Goal: Task Accomplishment & Management: Use online tool/utility

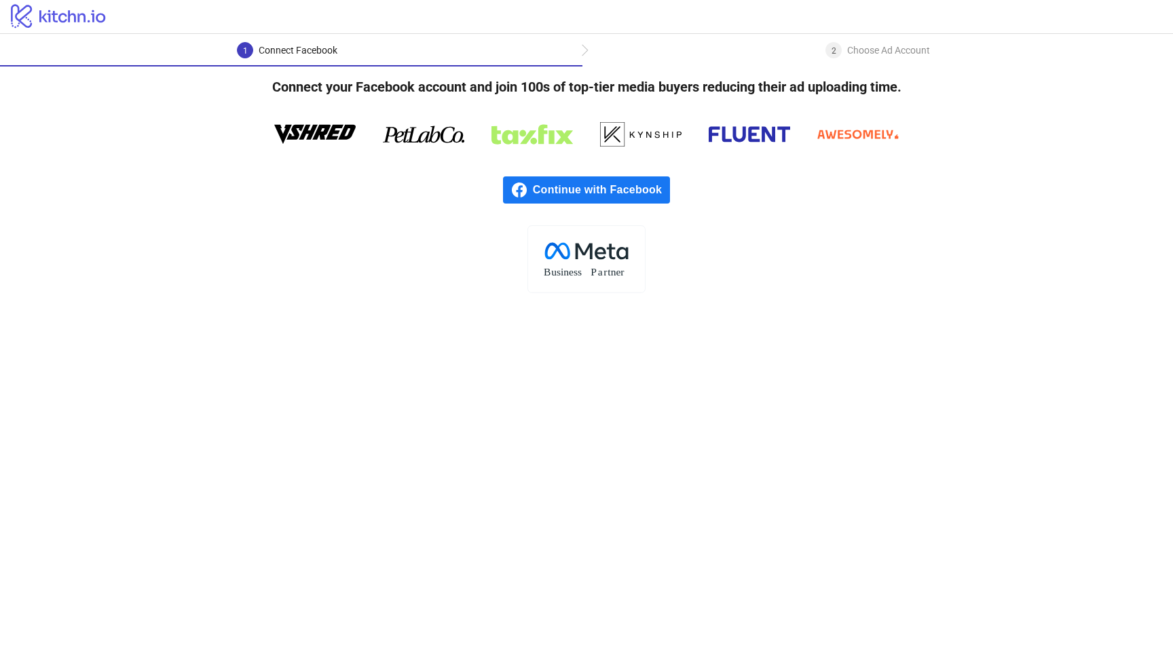
click at [585, 190] on span "Continue with Facebook" at bounding box center [601, 190] width 137 height 27
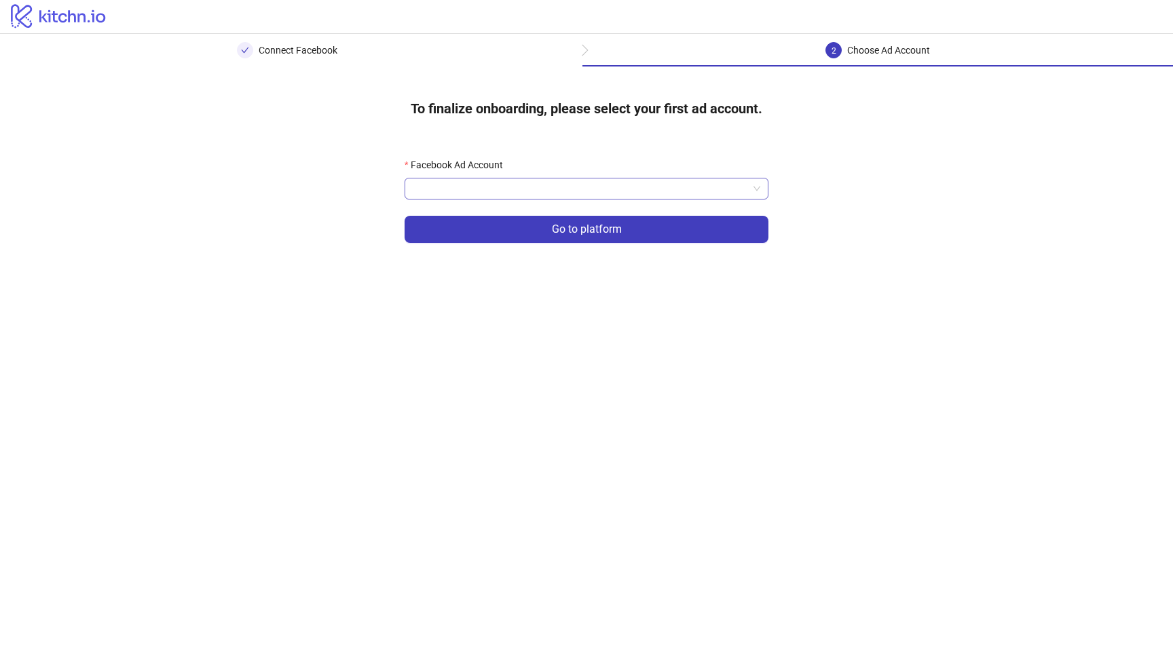
click at [559, 183] on input "Facebook Ad Account" at bounding box center [580, 189] width 335 height 20
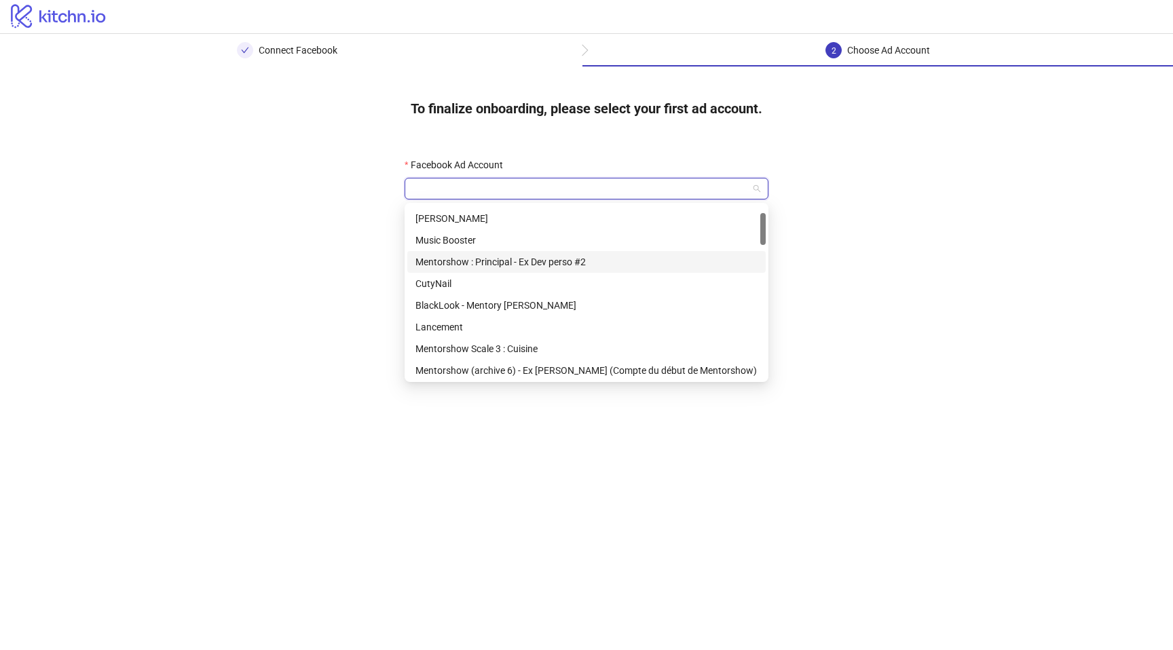
scroll to position [41, 0]
click at [552, 262] on div "Mentorshow : Principal - Ex Dev perso #2" at bounding box center [587, 262] width 342 height 15
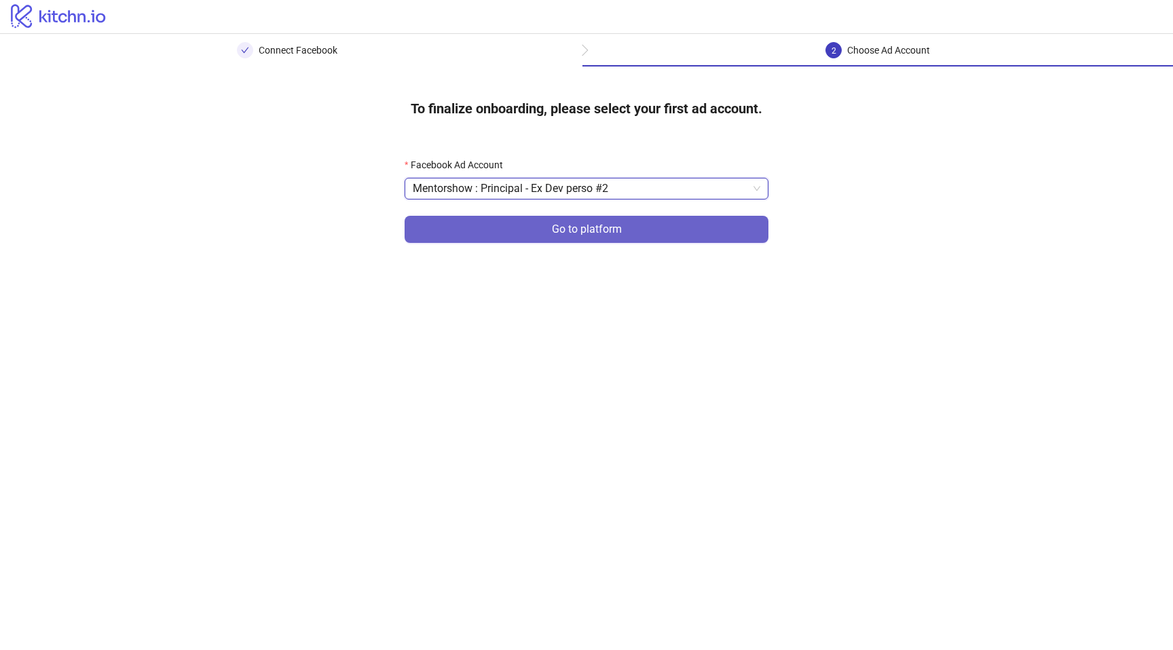
click at [568, 242] on button "Go to platform" at bounding box center [587, 229] width 364 height 27
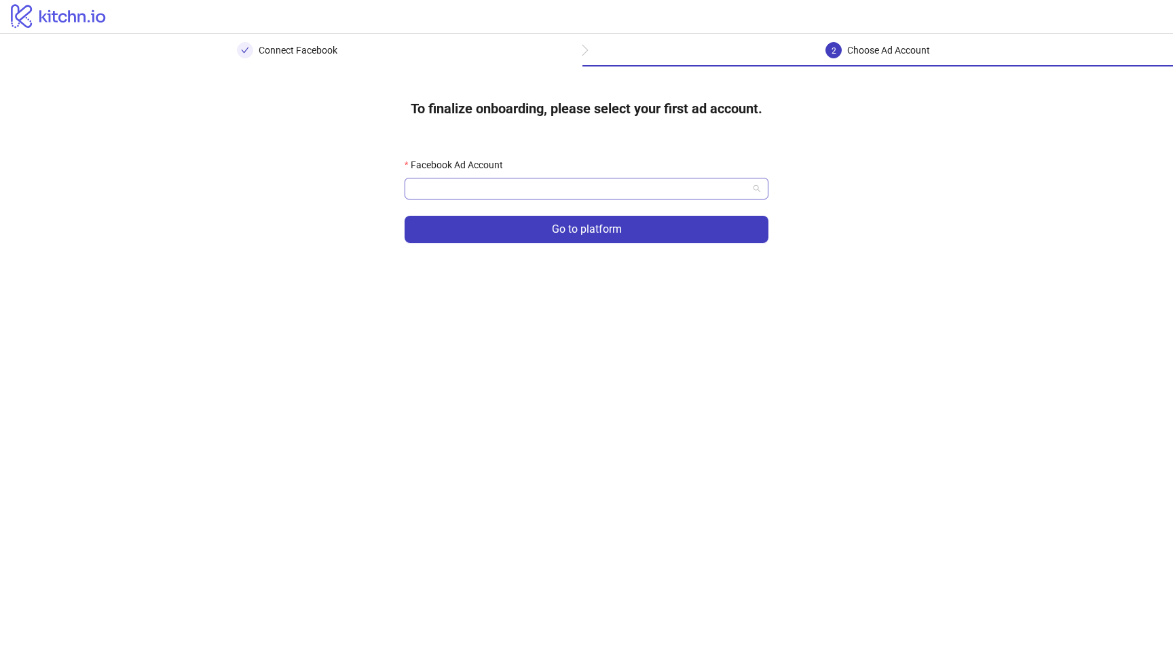
click at [567, 190] on input "Facebook Ad Account" at bounding box center [580, 189] width 335 height 20
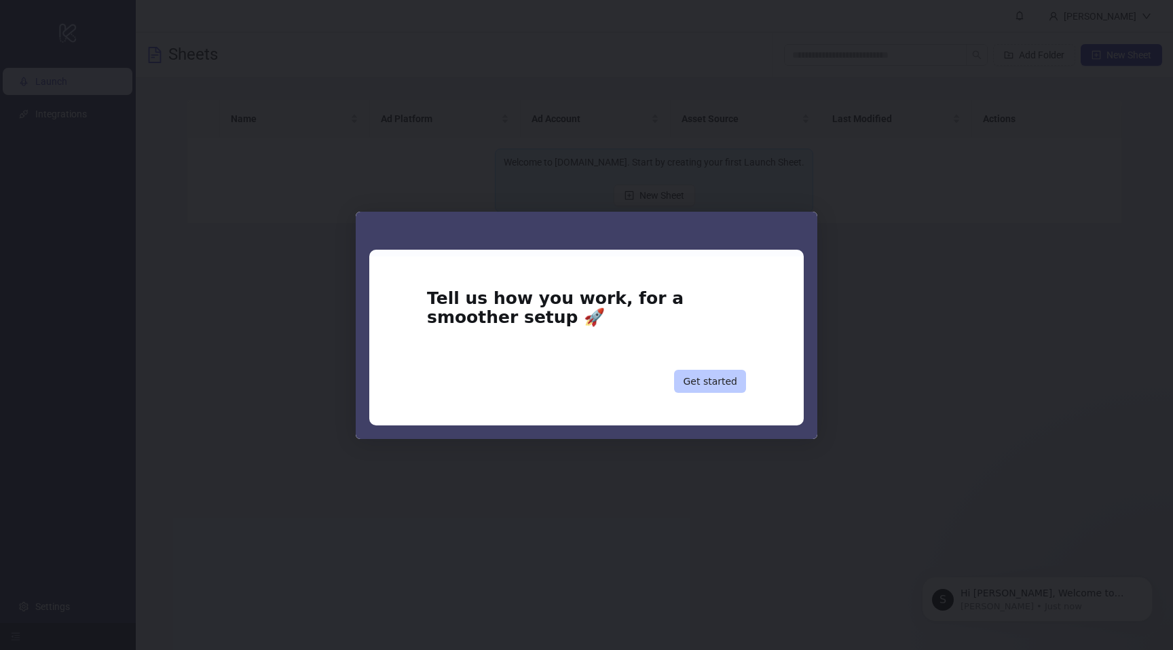
click at [703, 391] on button "Get started" at bounding box center [710, 381] width 72 height 23
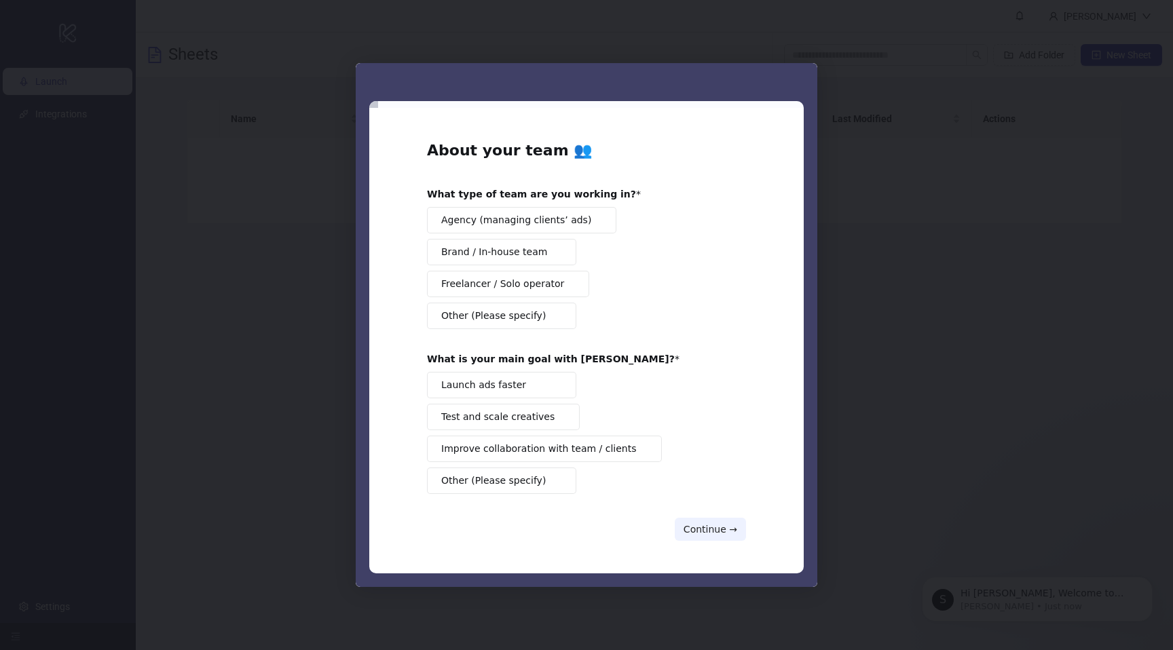
click at [490, 251] on span "Brand / In-house team" at bounding box center [494, 252] width 106 height 14
click at [500, 390] on span "Launch ads faster" at bounding box center [483, 385] width 85 height 14
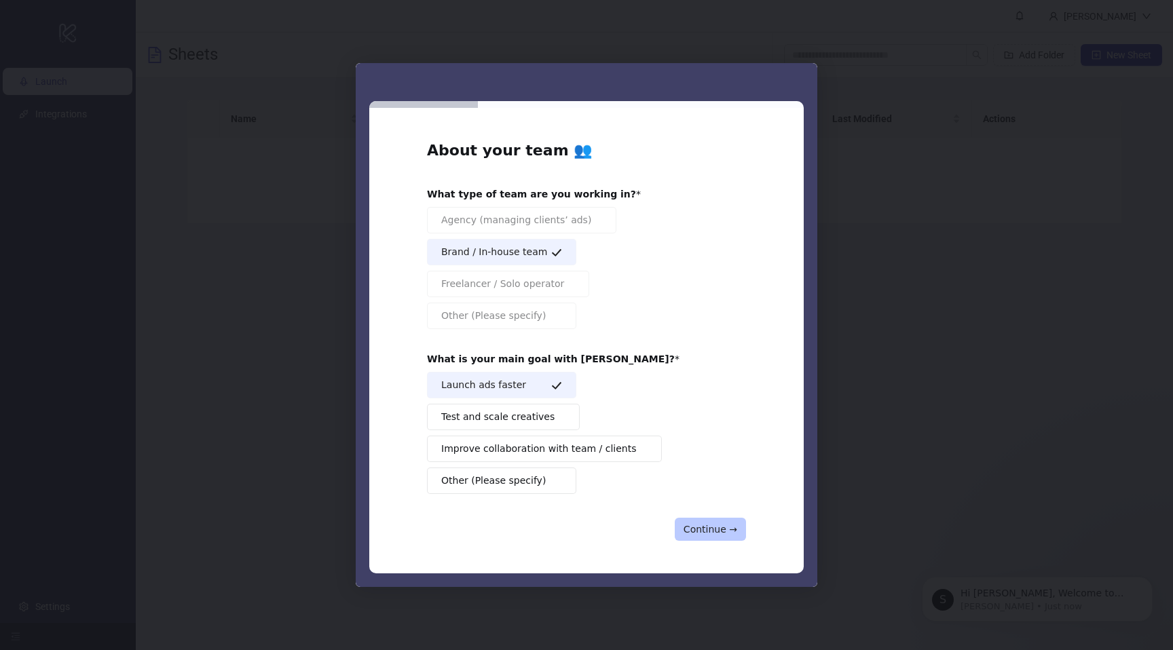
click at [688, 527] on button "Continue →" at bounding box center [710, 529] width 71 height 23
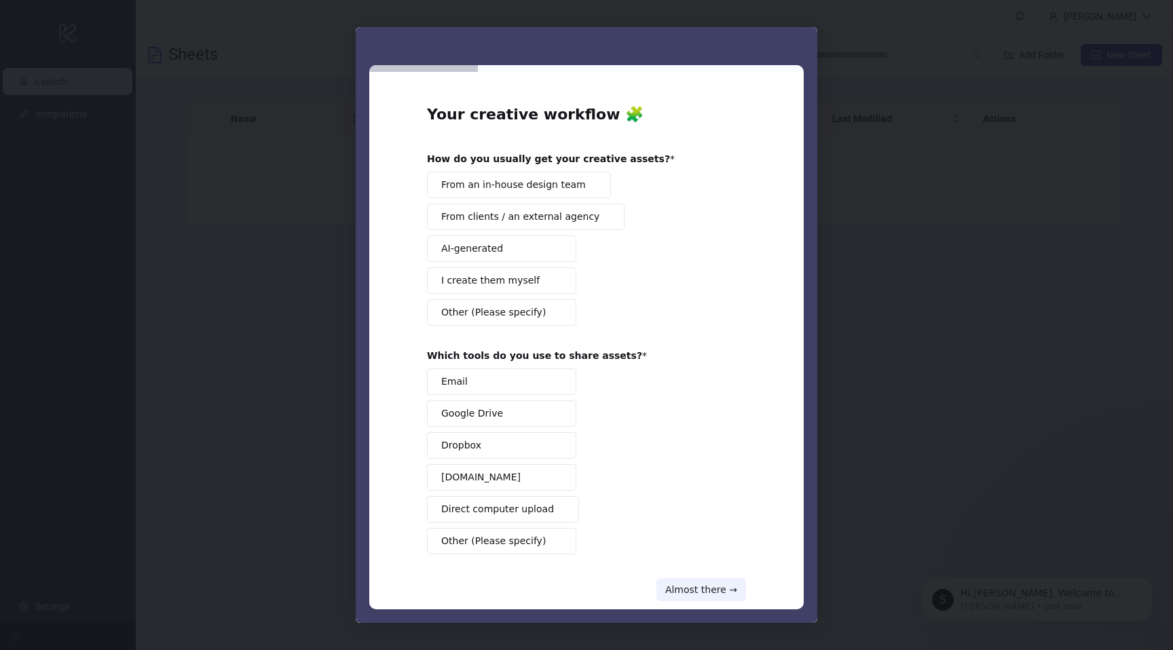
click at [506, 175] on button "From an in-house design team" at bounding box center [519, 185] width 184 height 26
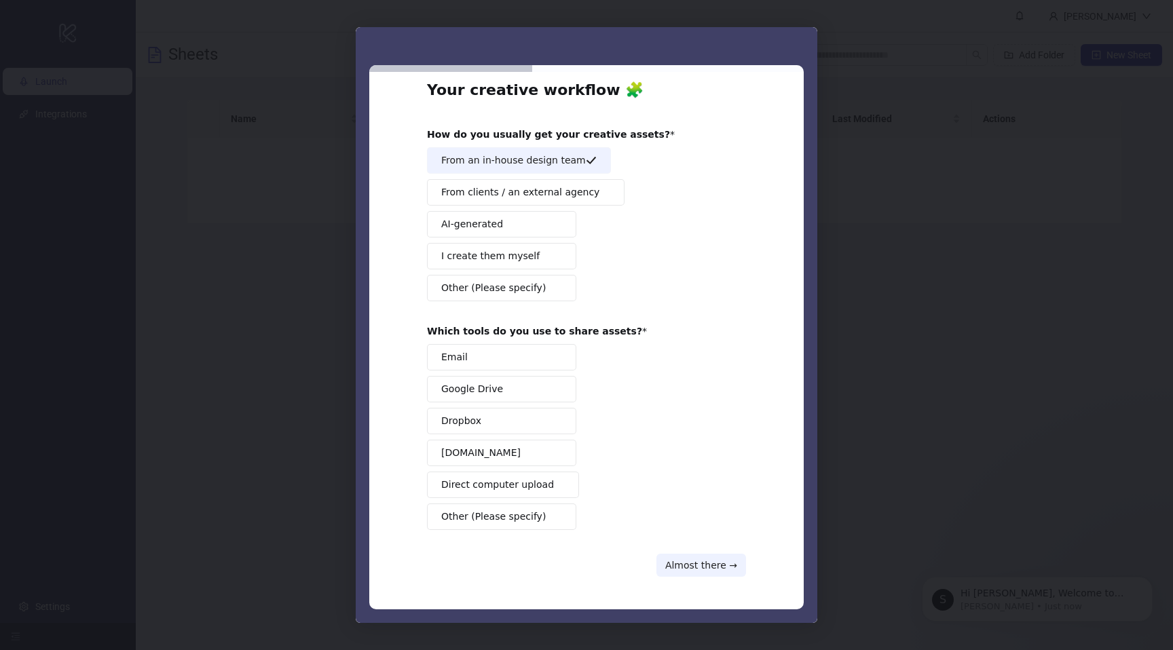
click at [492, 392] on span "Google Drive" at bounding box center [472, 389] width 62 height 14
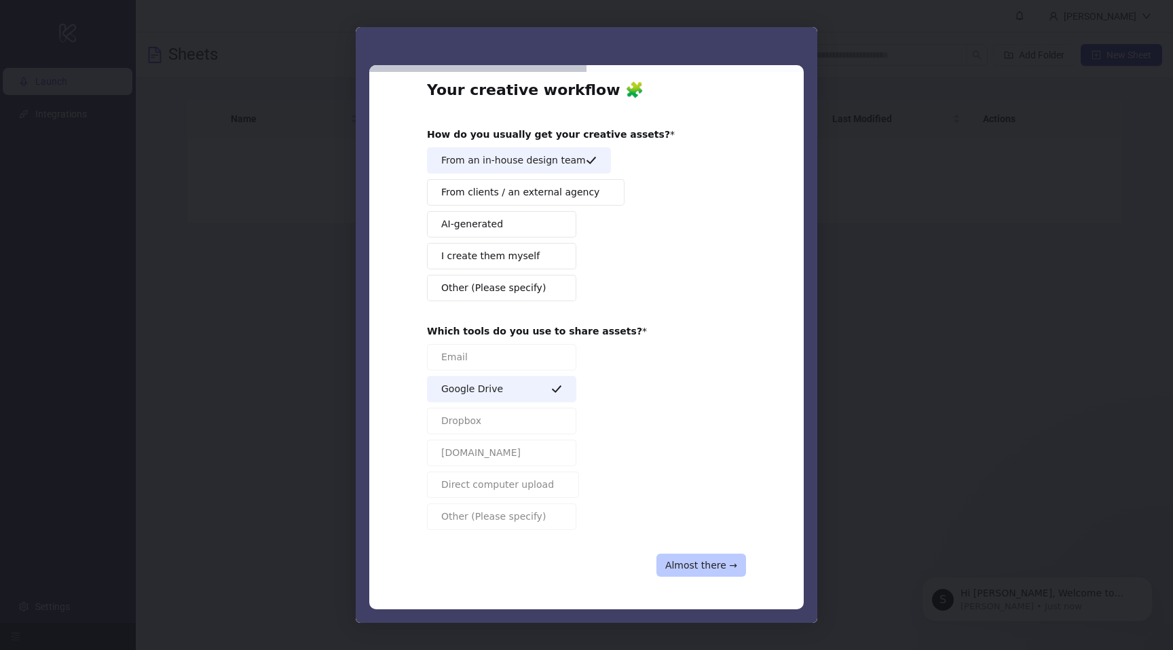
click at [698, 566] on button "Almost there →" at bounding box center [702, 565] width 90 height 23
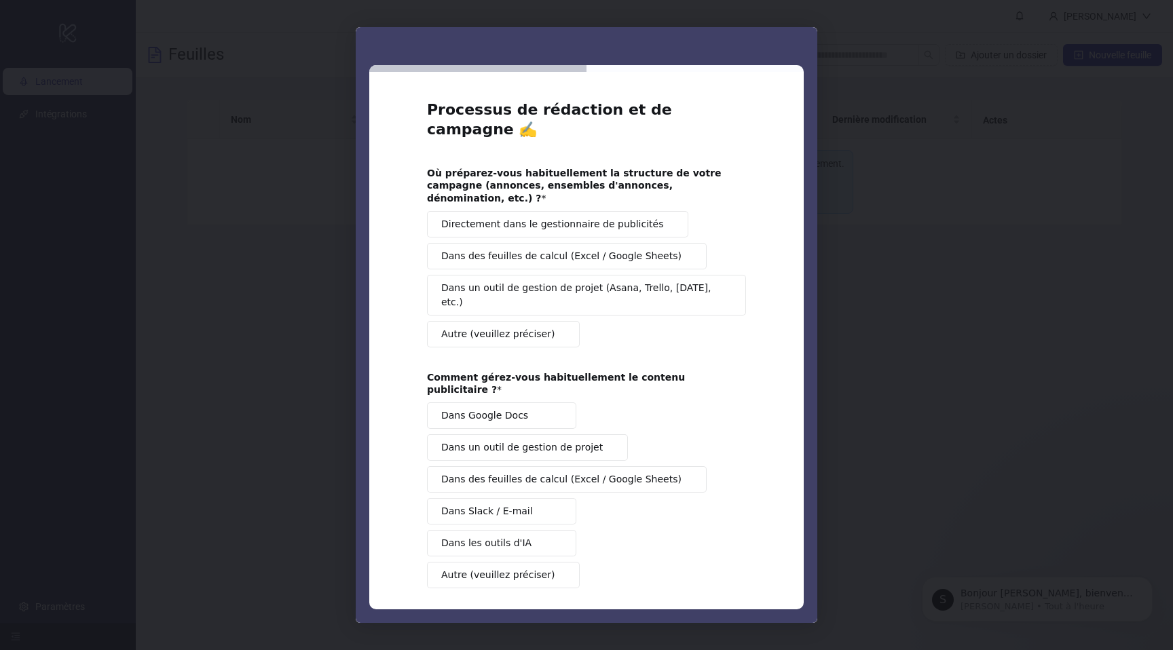
click at [688, 211] on div "Directement dans le gestionnaire de publicités Dans des feuilles de calcul (Exc…" at bounding box center [586, 279] width 319 height 136
click at [517, 251] on font "Dans des feuilles de calcul (Excel / Google Sheets)" at bounding box center [561, 256] width 240 height 11
click at [528, 474] on font "Dans des feuilles de calcul (Excel / Google Sheets)" at bounding box center [561, 479] width 240 height 11
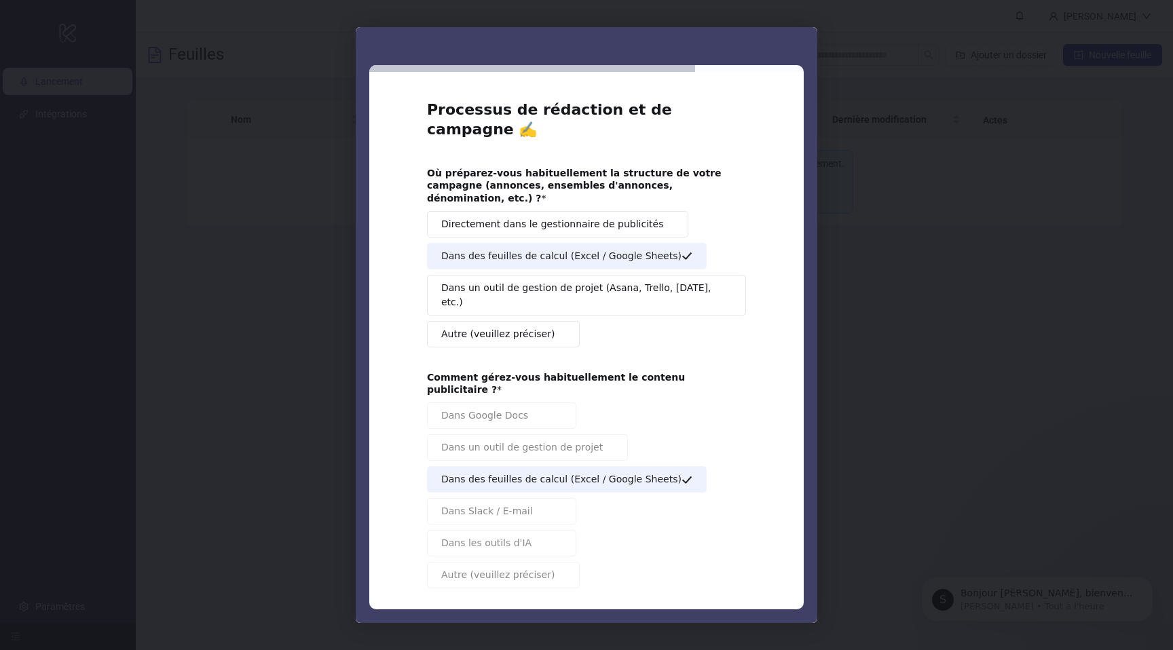
click at [671, 619] on font "Encore un pas →" at bounding box center [698, 624] width 79 height 11
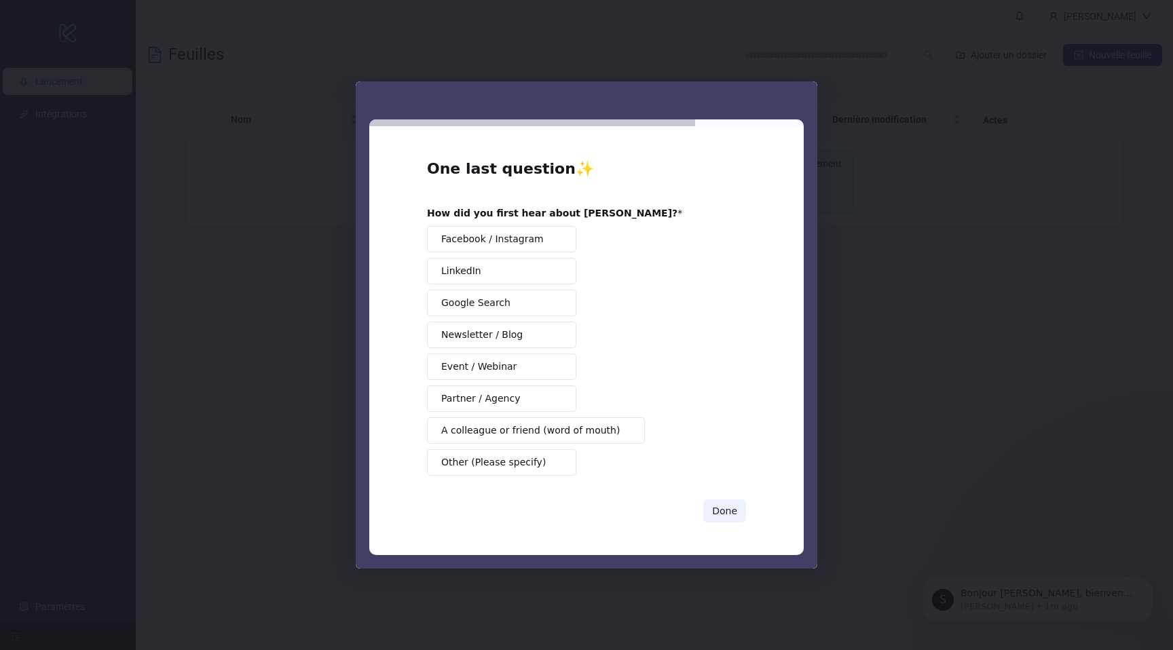
click at [604, 274] on div "Facebook / Instagram LinkedIn Google Search Newsletter / Blog Event / Webinar P…" at bounding box center [586, 351] width 319 height 250
click at [522, 435] on span "A colleague or friend (word of mouth)" at bounding box center [530, 431] width 179 height 14
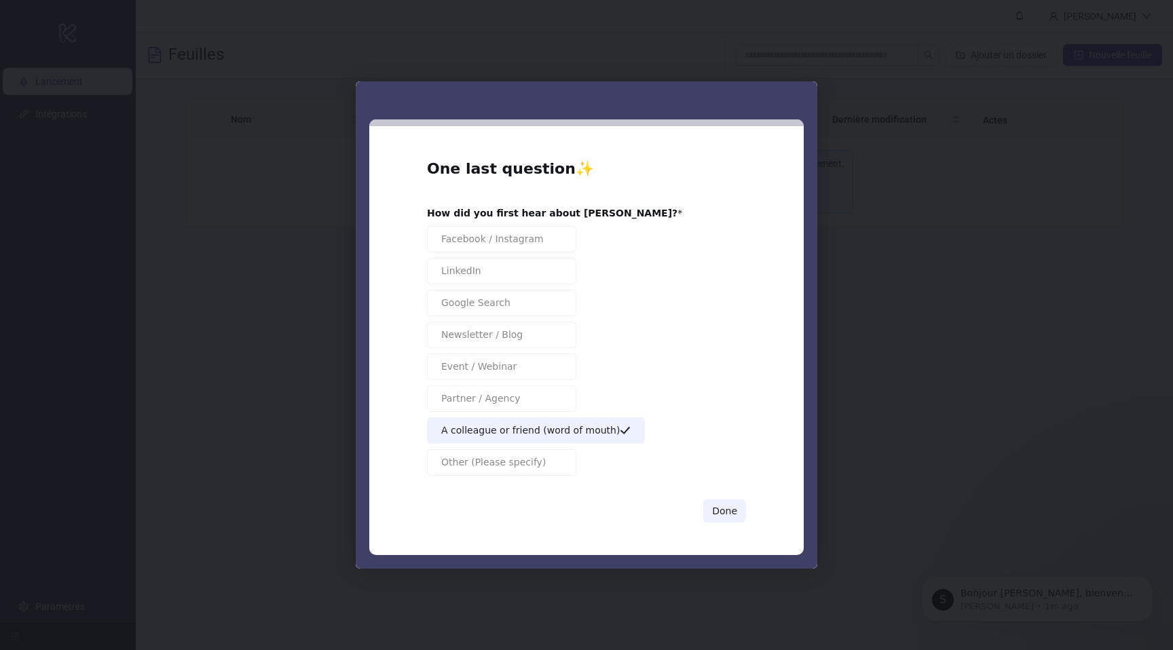
click at [704, 509] on div "Done" at bounding box center [586, 511] width 319 height 23
click at [710, 509] on button "Done" at bounding box center [724, 511] width 43 height 23
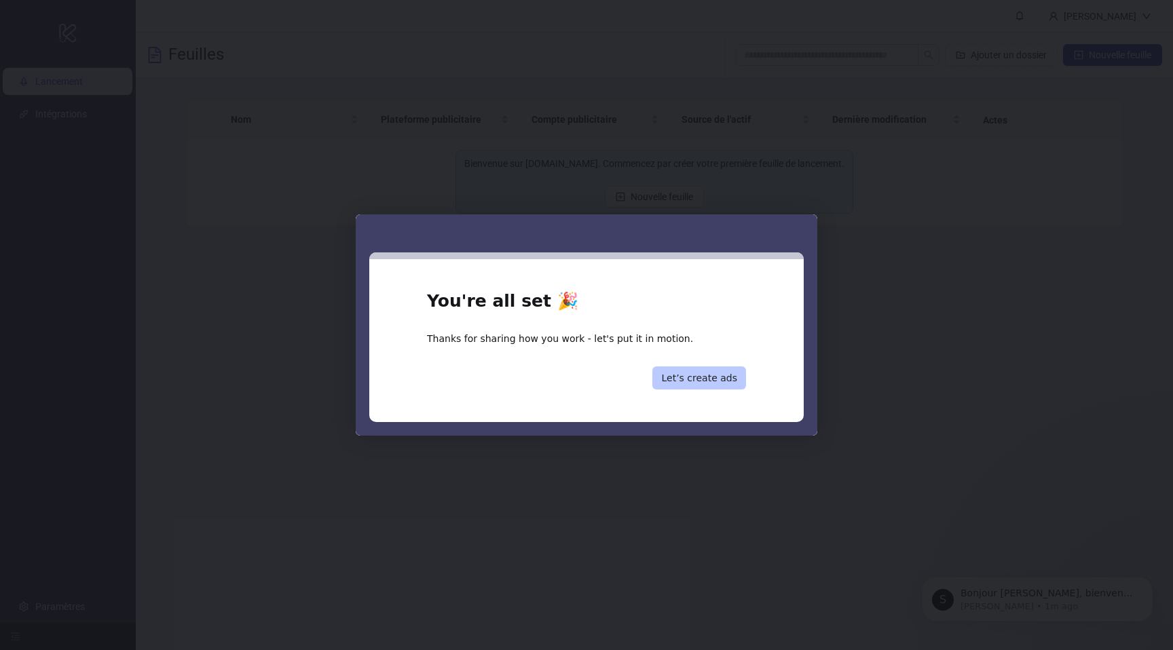
click at [695, 385] on button "Let’s create ads" at bounding box center [700, 378] width 94 height 23
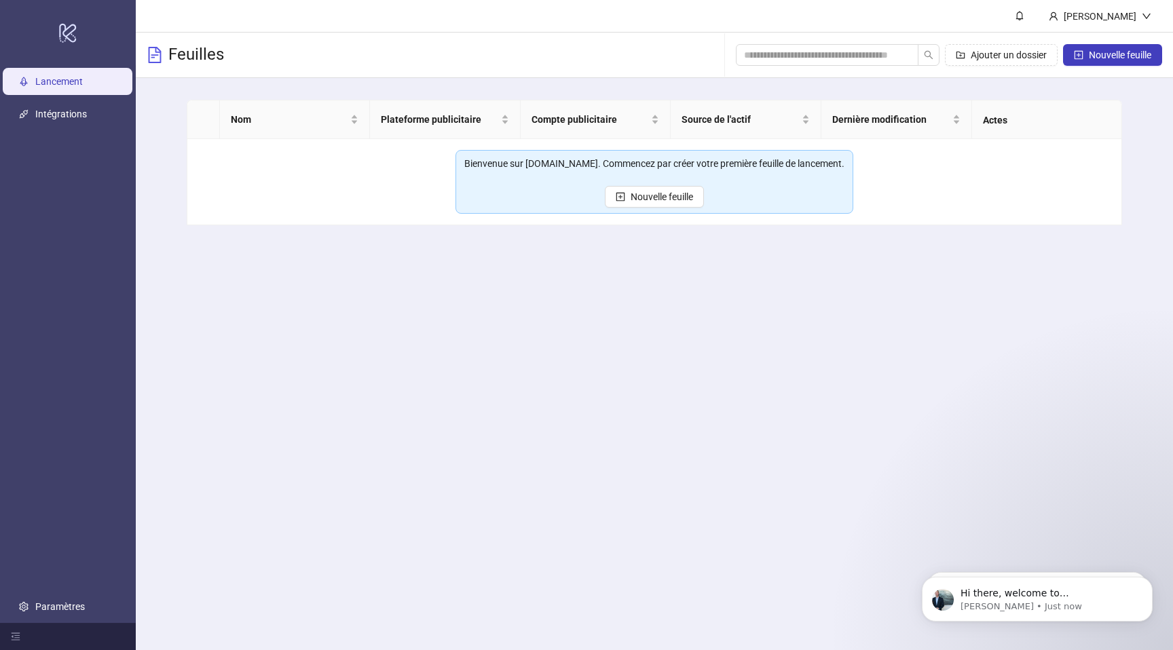
click at [86, 128] on ul "Lancement Intégrations Paramètres" at bounding box center [68, 344] width 136 height 558
click at [74, 120] on link "Intégrations" at bounding box center [61, 114] width 52 height 11
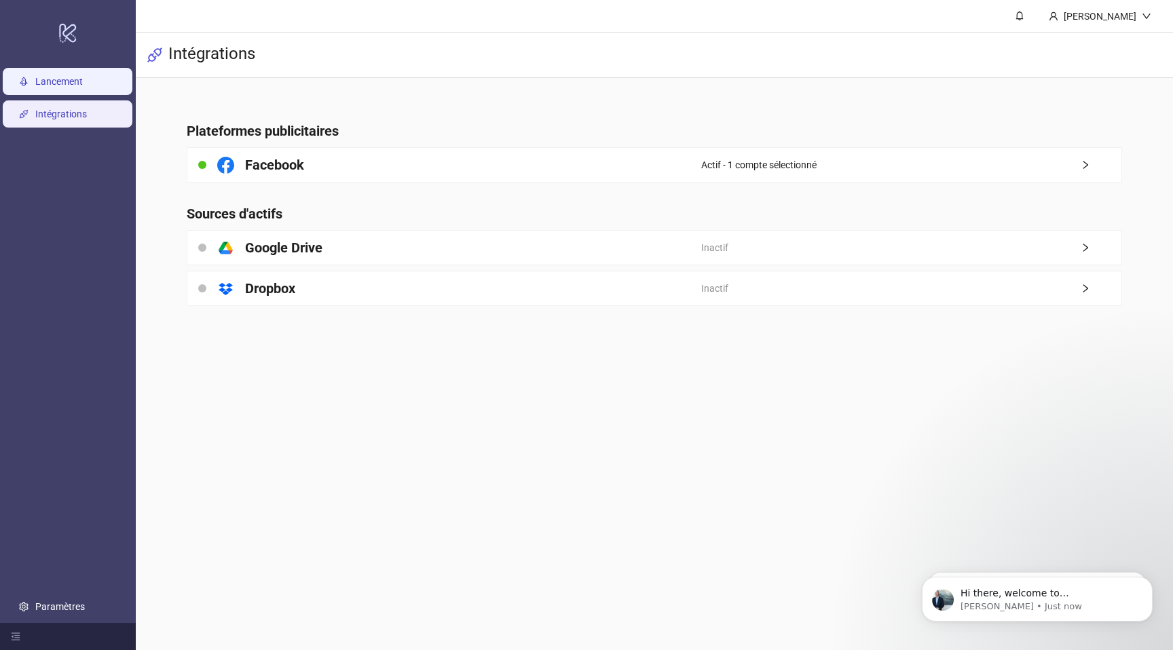
click at [83, 87] on link "Lancement" at bounding box center [59, 81] width 48 height 11
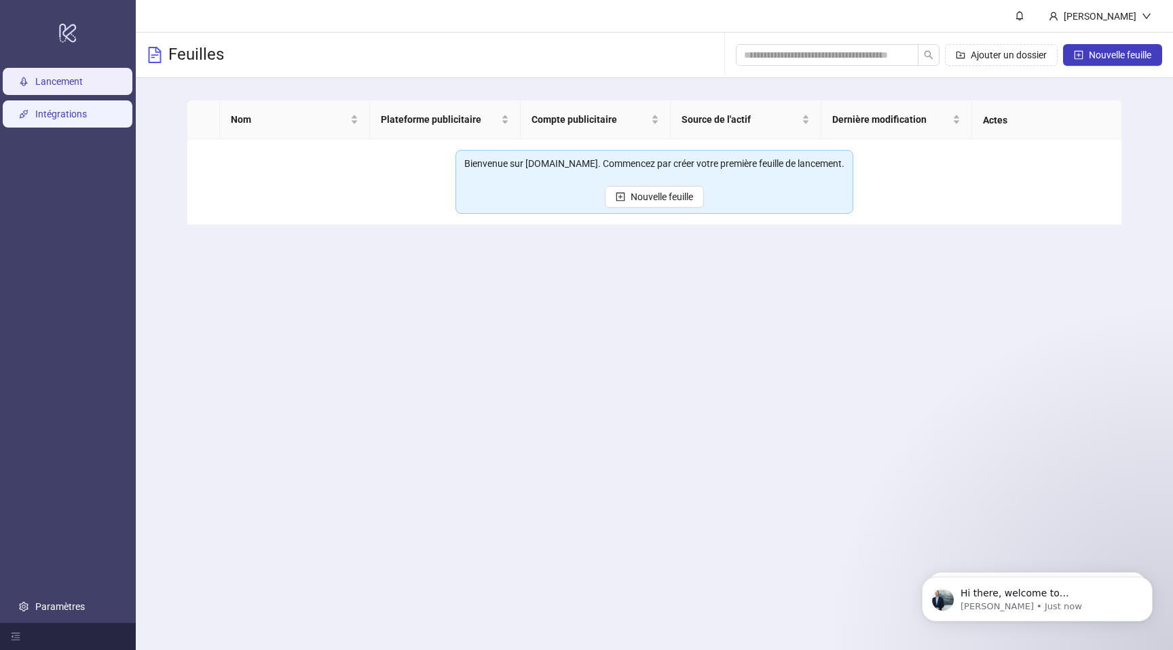
click at [87, 120] on link "Intégrations" at bounding box center [61, 114] width 52 height 11
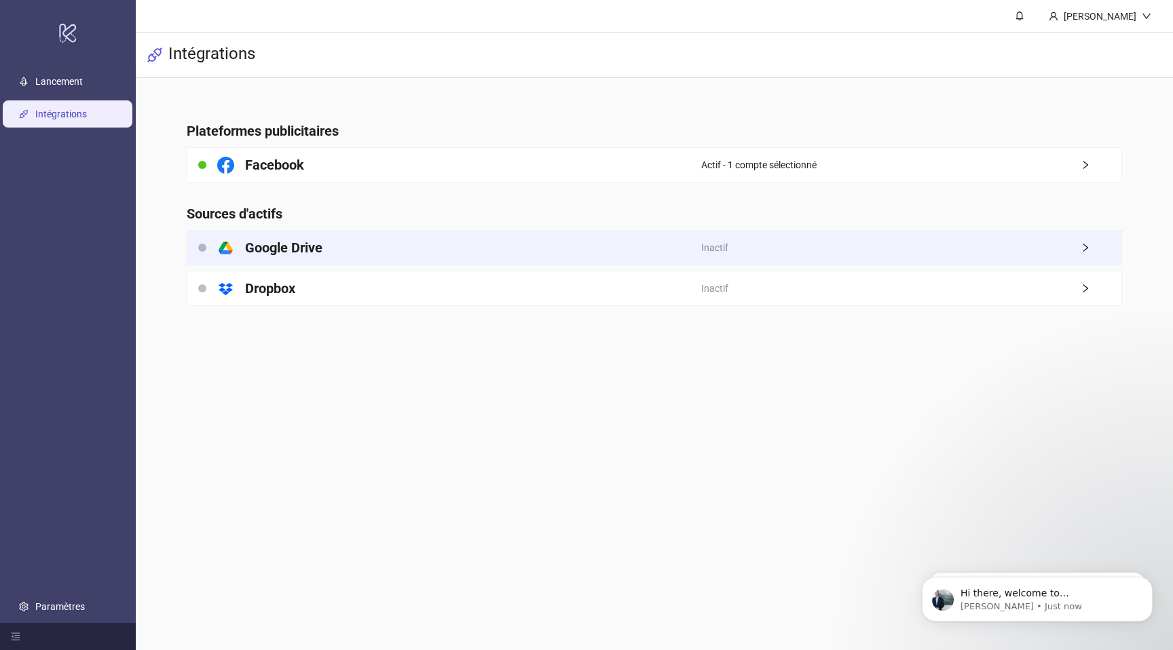
click at [312, 244] on font "Google Drive" at bounding box center [283, 248] width 77 height 16
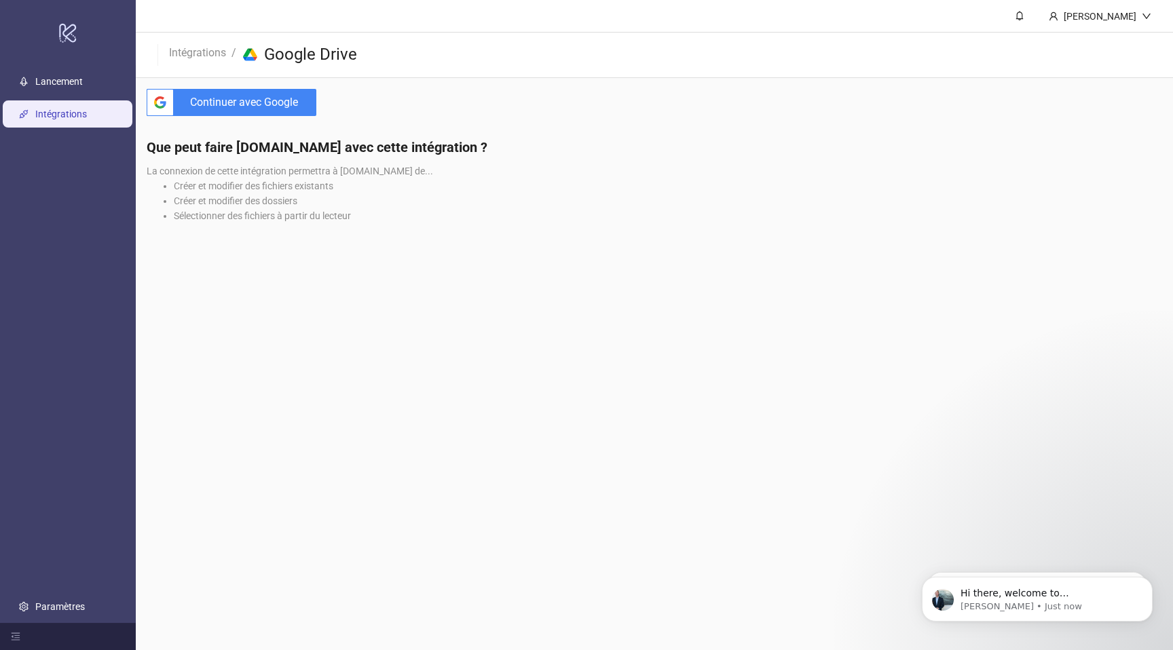
click at [276, 117] on div "btn_google_dark_normal_ios Created with Sketch. Continuer avec Google" at bounding box center [231, 102] width 191 height 49
click at [276, 111] on span "Continuer avec Google" at bounding box center [247, 102] width 137 height 27
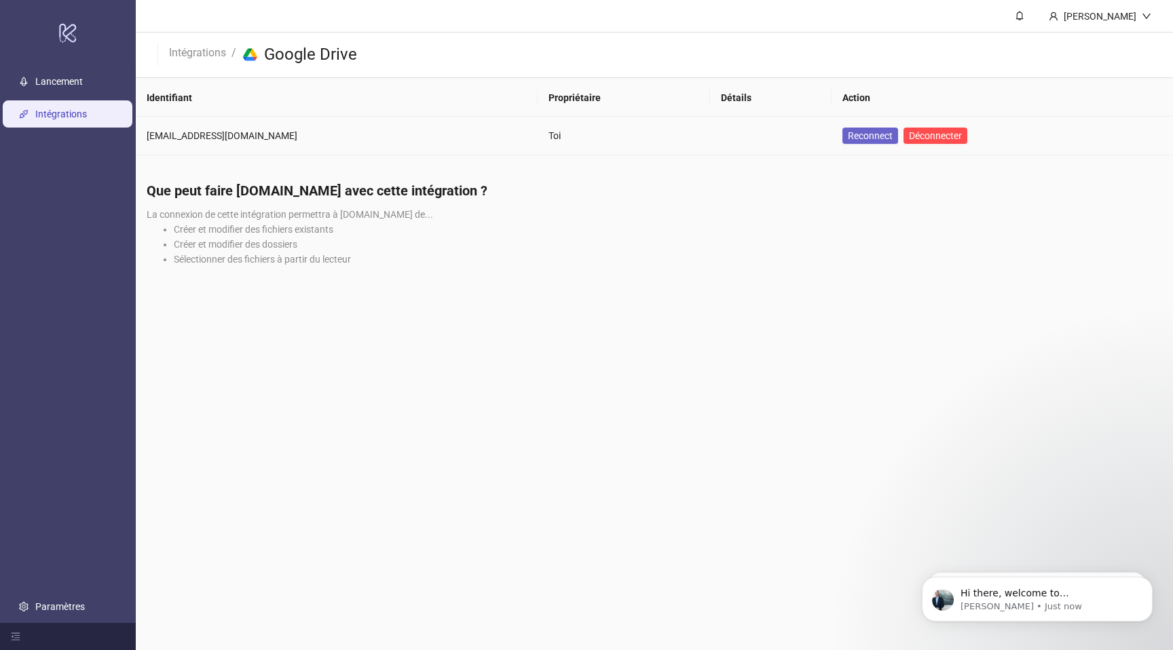
click at [848, 134] on font "Reconnect" at bounding box center [870, 135] width 45 height 11
click at [602, 215] on div "Que peut faire Kitchn.io avec cette intégration ? La connexion de cette intégra…" at bounding box center [655, 228] width 1038 height 117
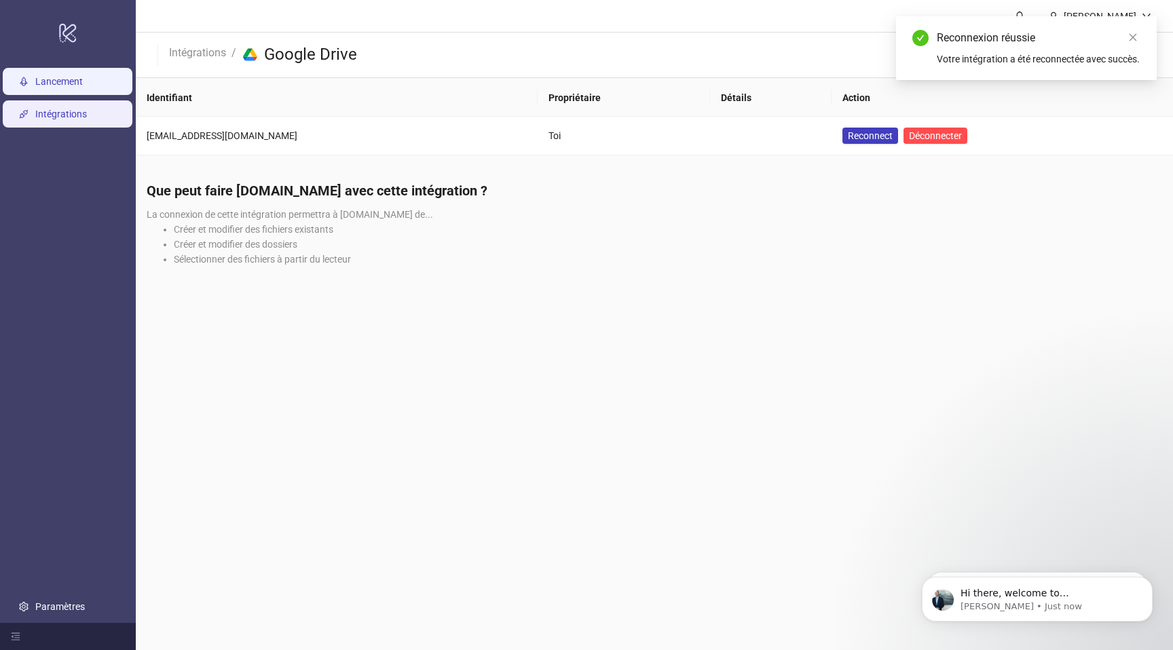
click at [83, 77] on link "Lancement" at bounding box center [59, 81] width 48 height 11
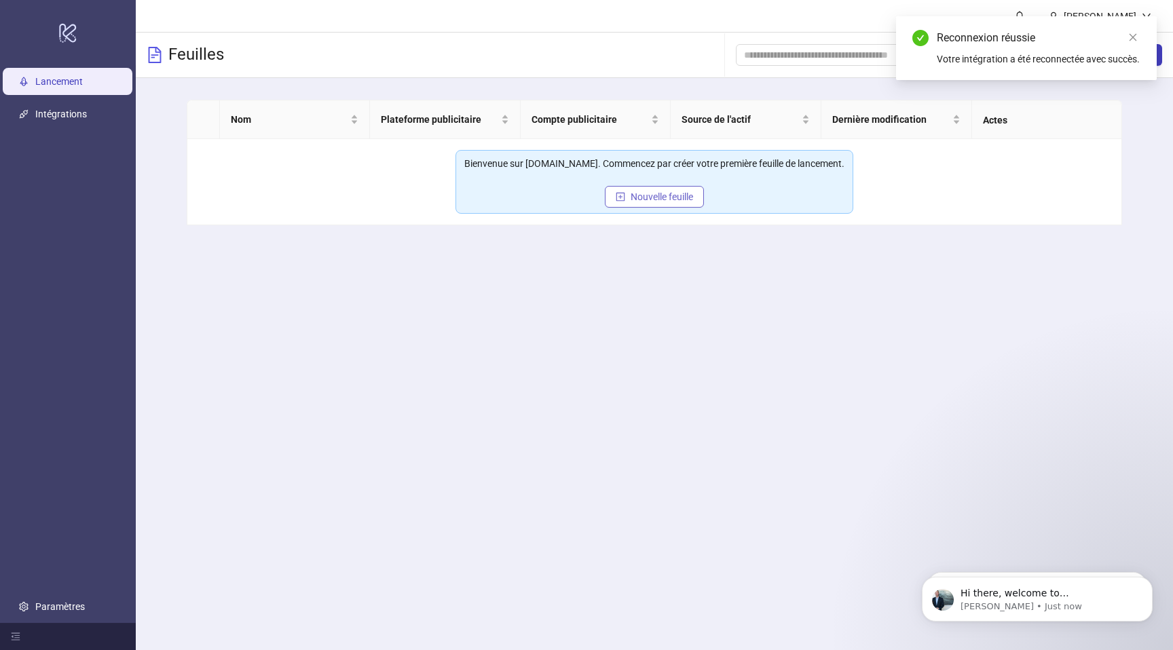
click at [646, 195] on font "Nouvelle feuille" at bounding box center [662, 196] width 62 height 11
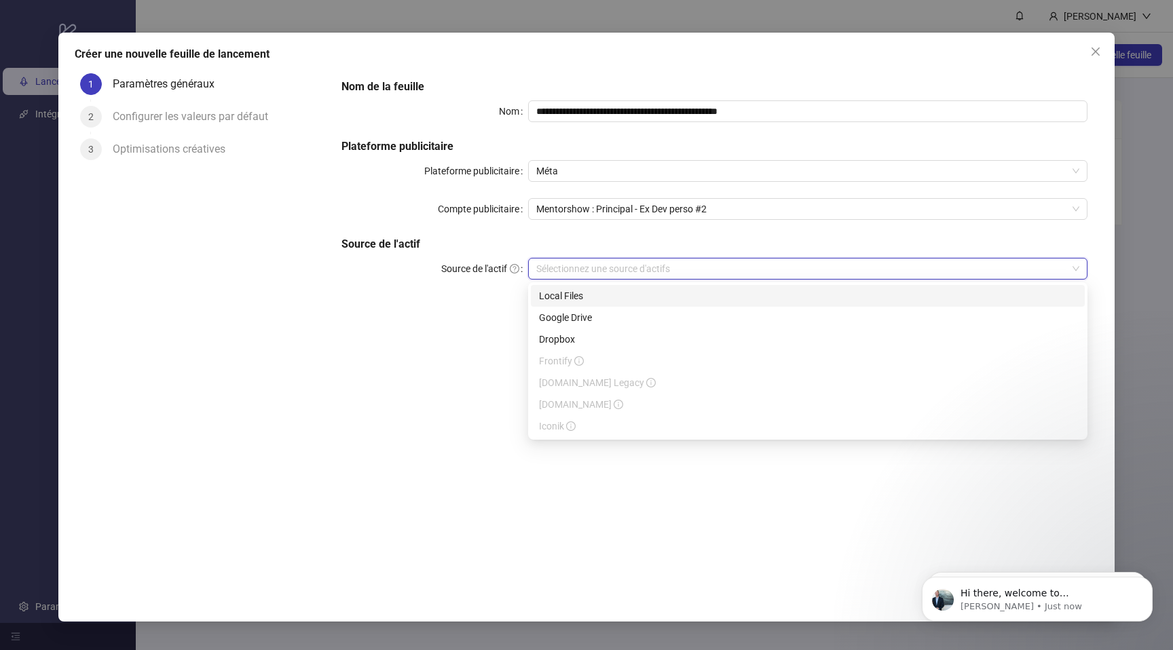
click at [592, 271] on input "Source de l'actif" at bounding box center [801, 269] width 531 height 20
click at [586, 316] on font "Google Drive" at bounding box center [565, 317] width 53 height 11
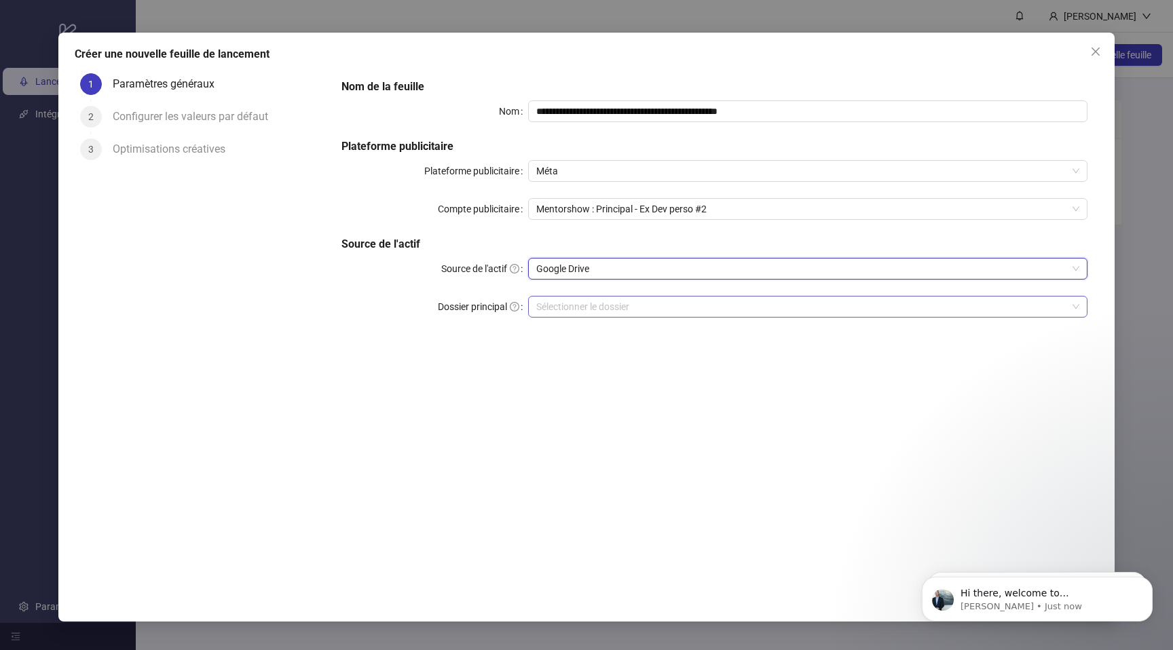
click at [697, 307] on input "Dossier principal" at bounding box center [801, 307] width 531 height 20
